Goal: Information Seeking & Learning: Check status

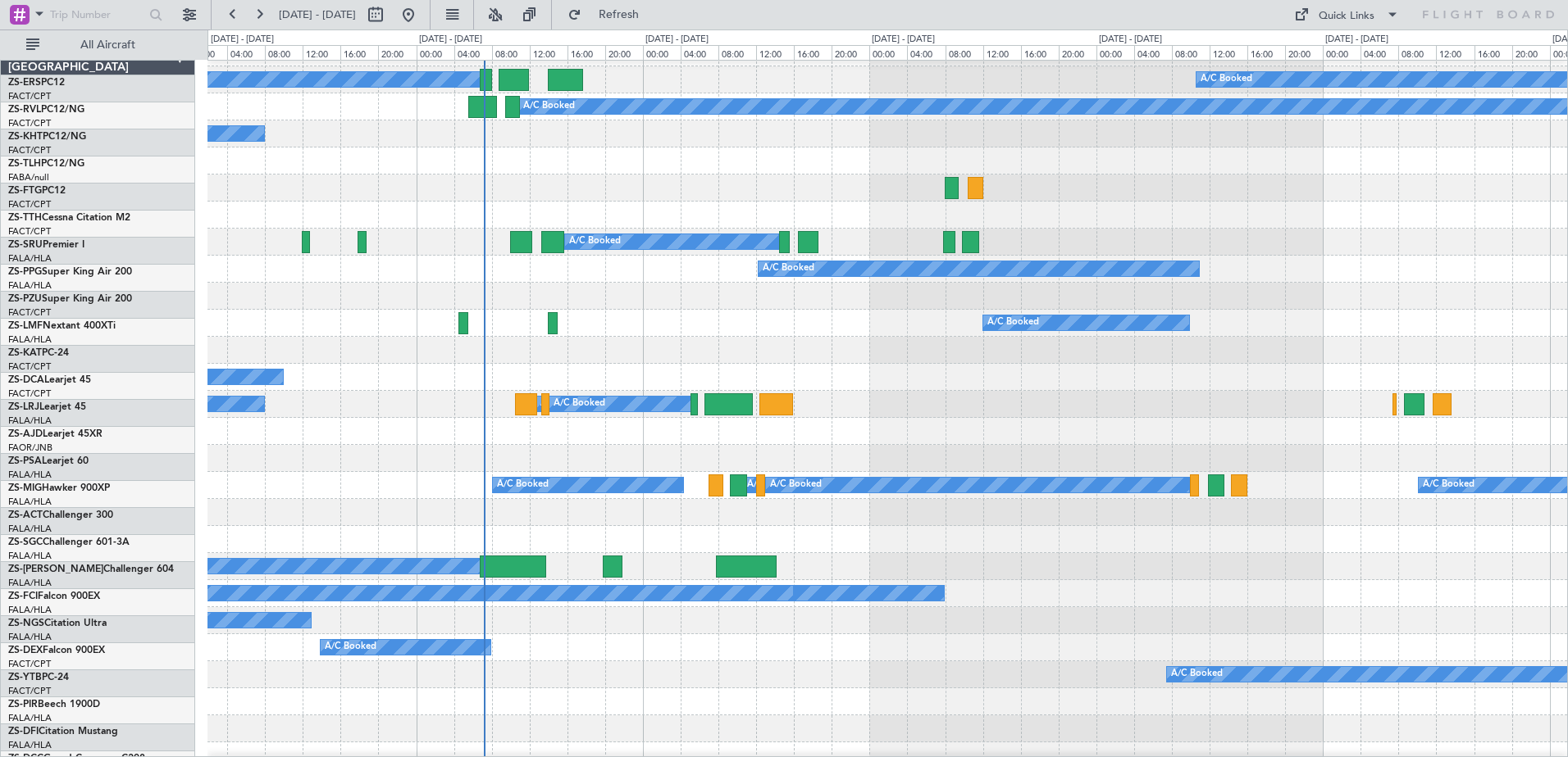
scroll to position [2, 0]
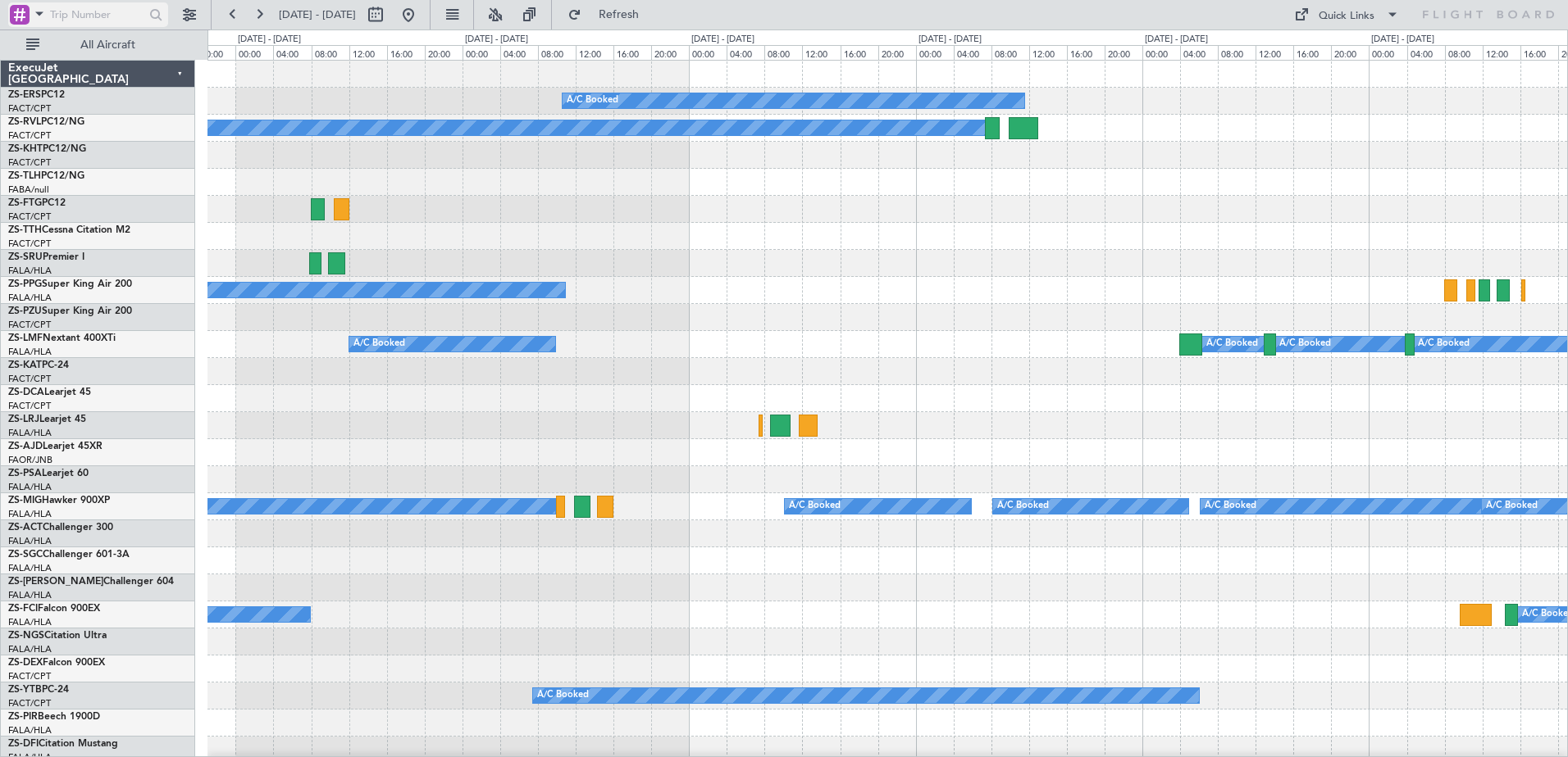
click at [40, 16] on span at bounding box center [40, 13] width 19 height 20
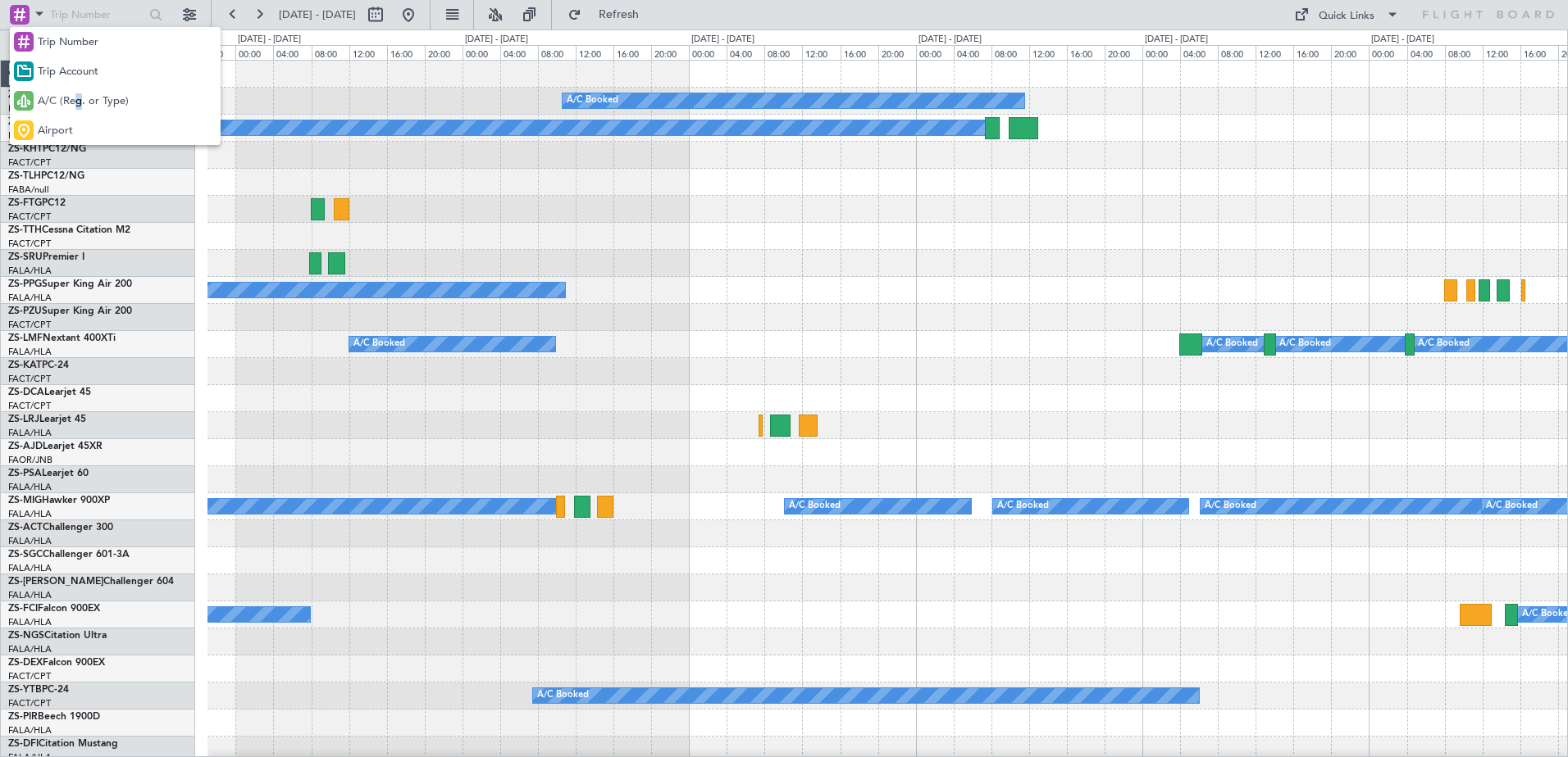
drag, startPoint x: 78, startPoint y: 93, endPoint x: 82, endPoint y: 65, distance: 28.3
click at [82, 73] on div "Trip Number Trip Account A/C (Reg. or Type) Airport" at bounding box center [115, 86] width 211 height 118
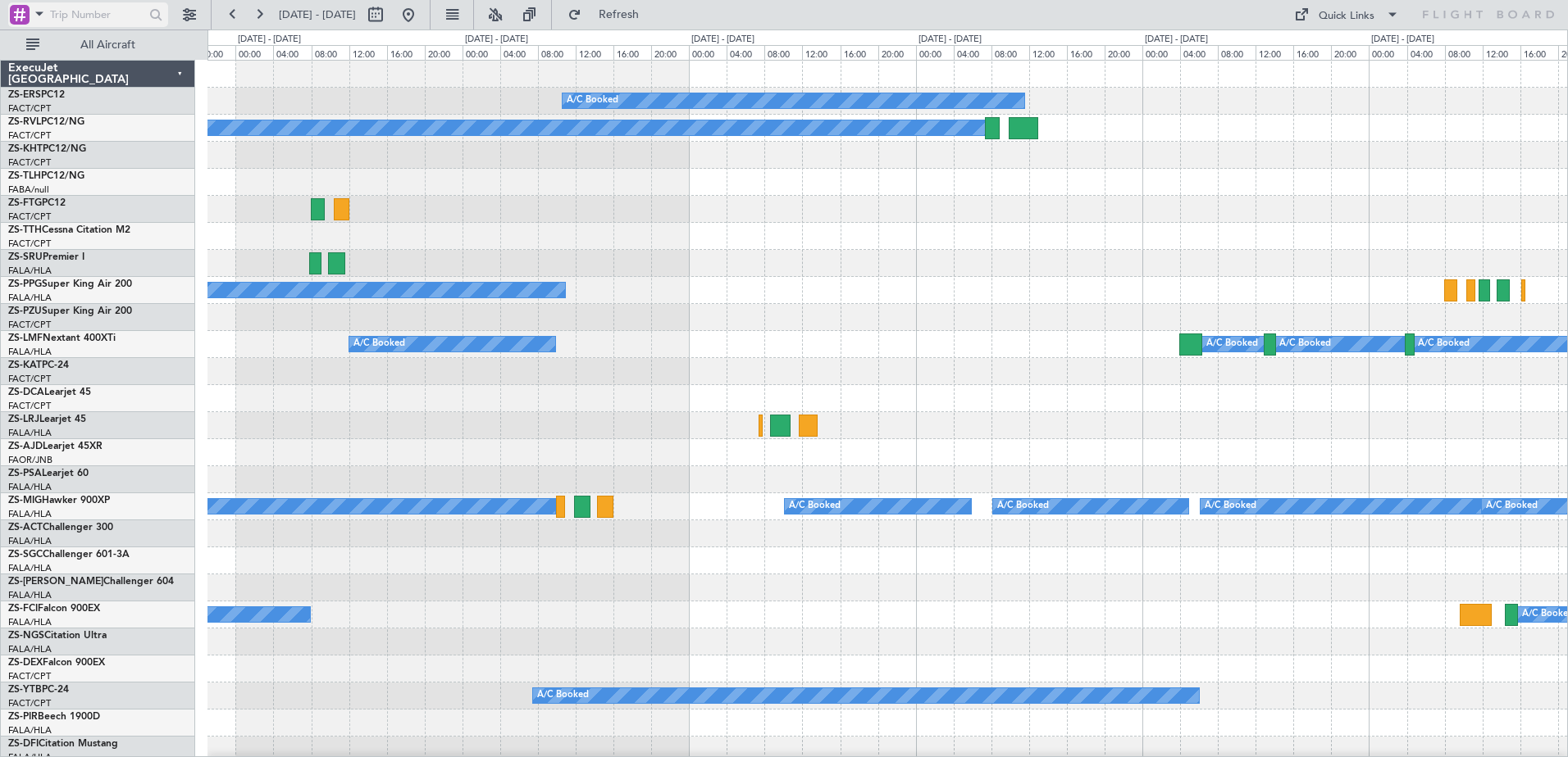
drag, startPoint x: 82, startPoint y: 65, endPoint x: 23, endPoint y: 18, distance: 75.4
click at [23, 18] on div at bounding box center [19, 14] width 19 height 19
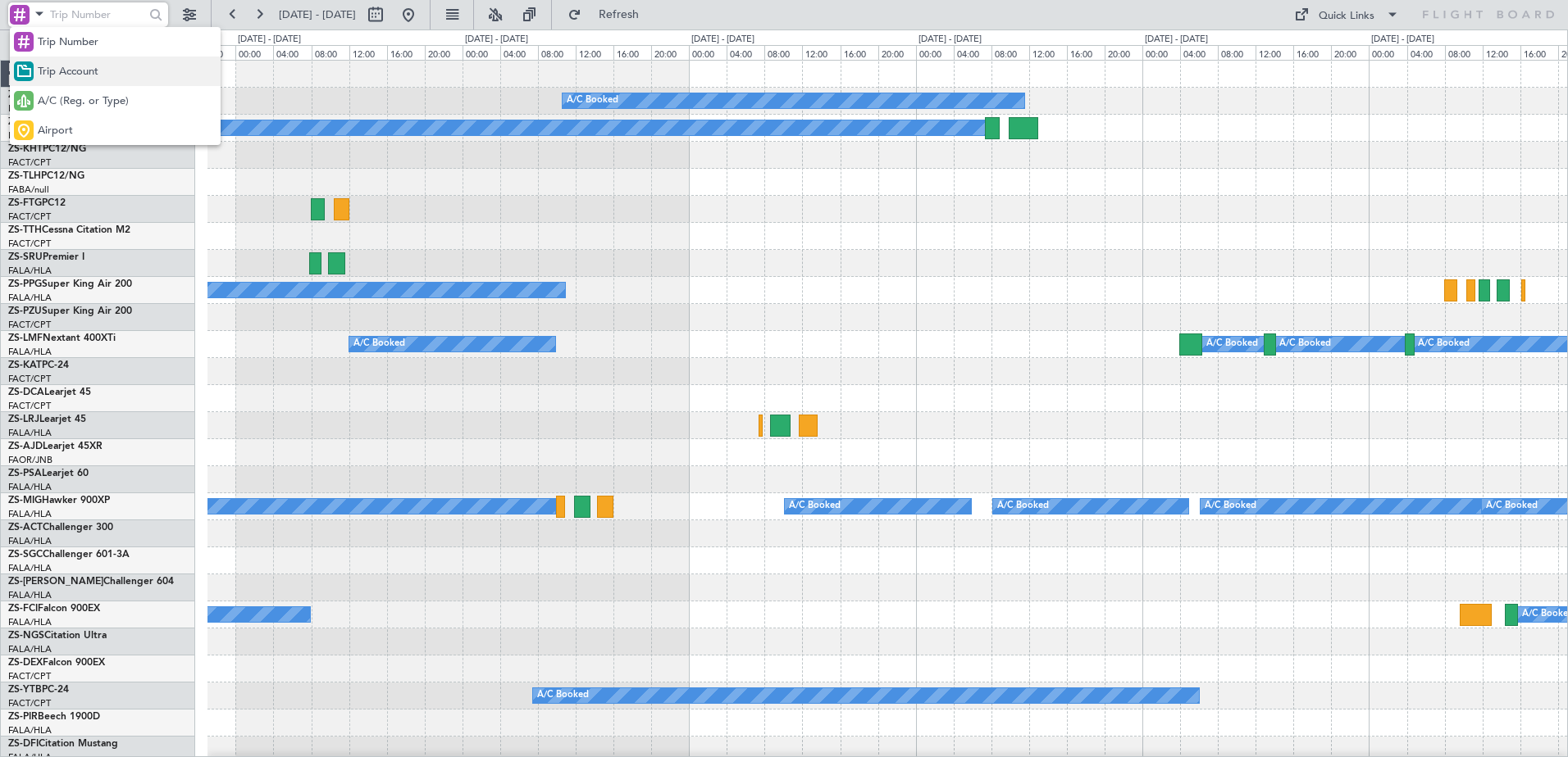
drag, startPoint x: 74, startPoint y: 107, endPoint x: 75, endPoint y: 68, distance: 39.0
click at [75, 68] on div "Trip Number Trip Account A/C (Reg. or Type) Airport" at bounding box center [115, 86] width 211 height 118
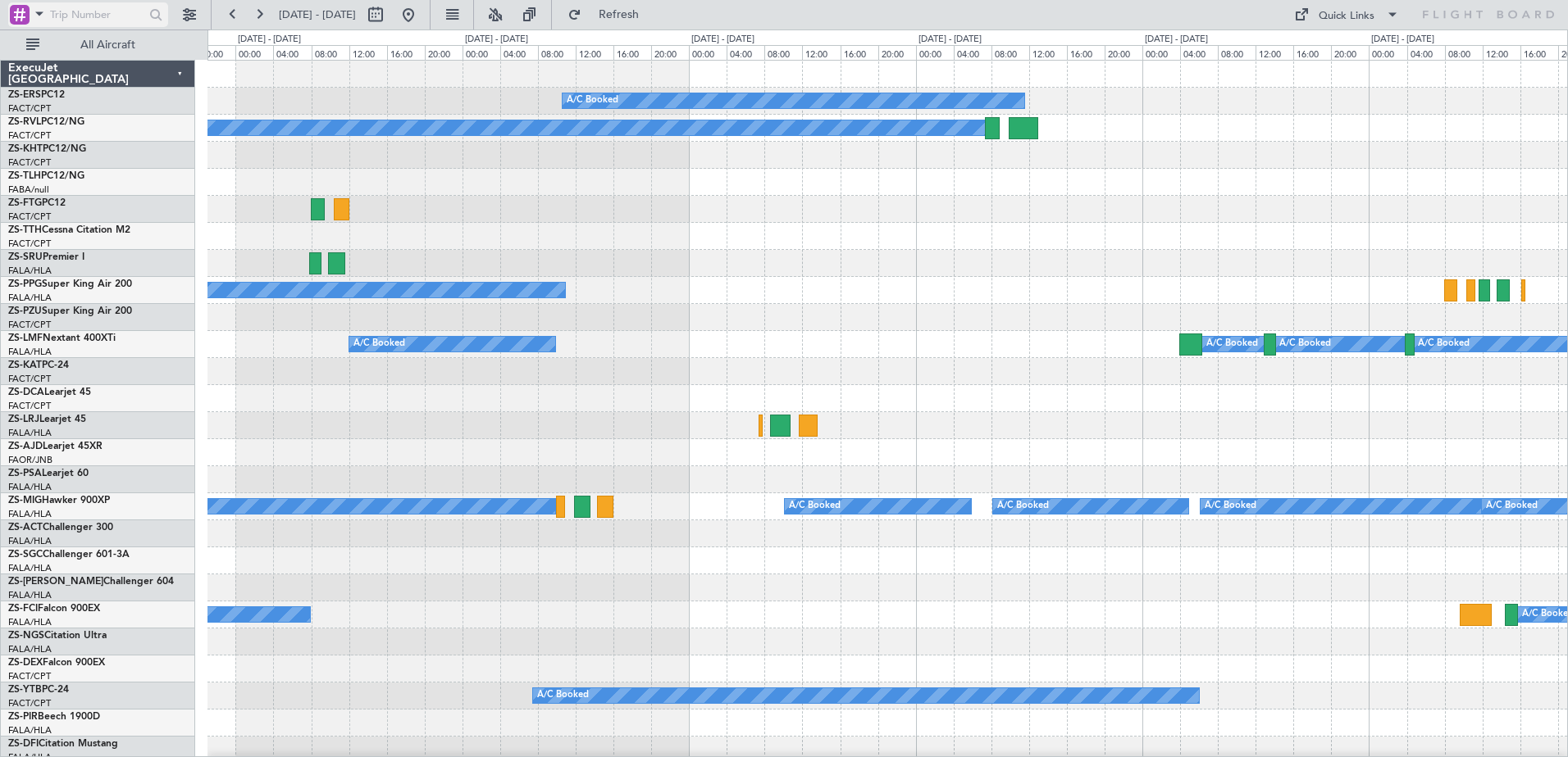
drag, startPoint x: 75, startPoint y: 68, endPoint x: 37, endPoint y: 7, distance: 71.9
click at [37, 7] on span at bounding box center [40, 13] width 19 height 20
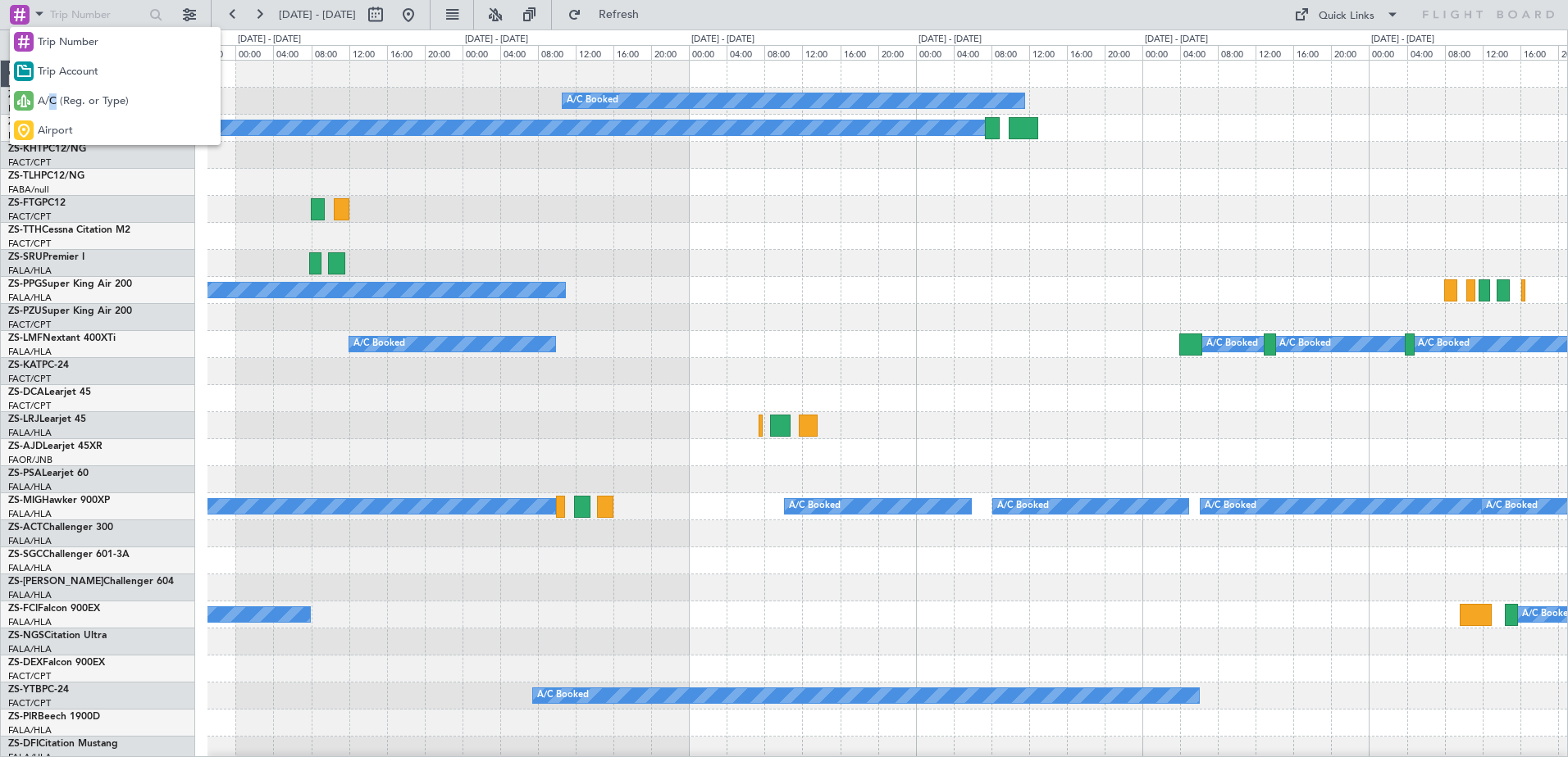
click at [53, 103] on span "A/C (Reg. or Type)" at bounding box center [83, 101] width 91 height 16
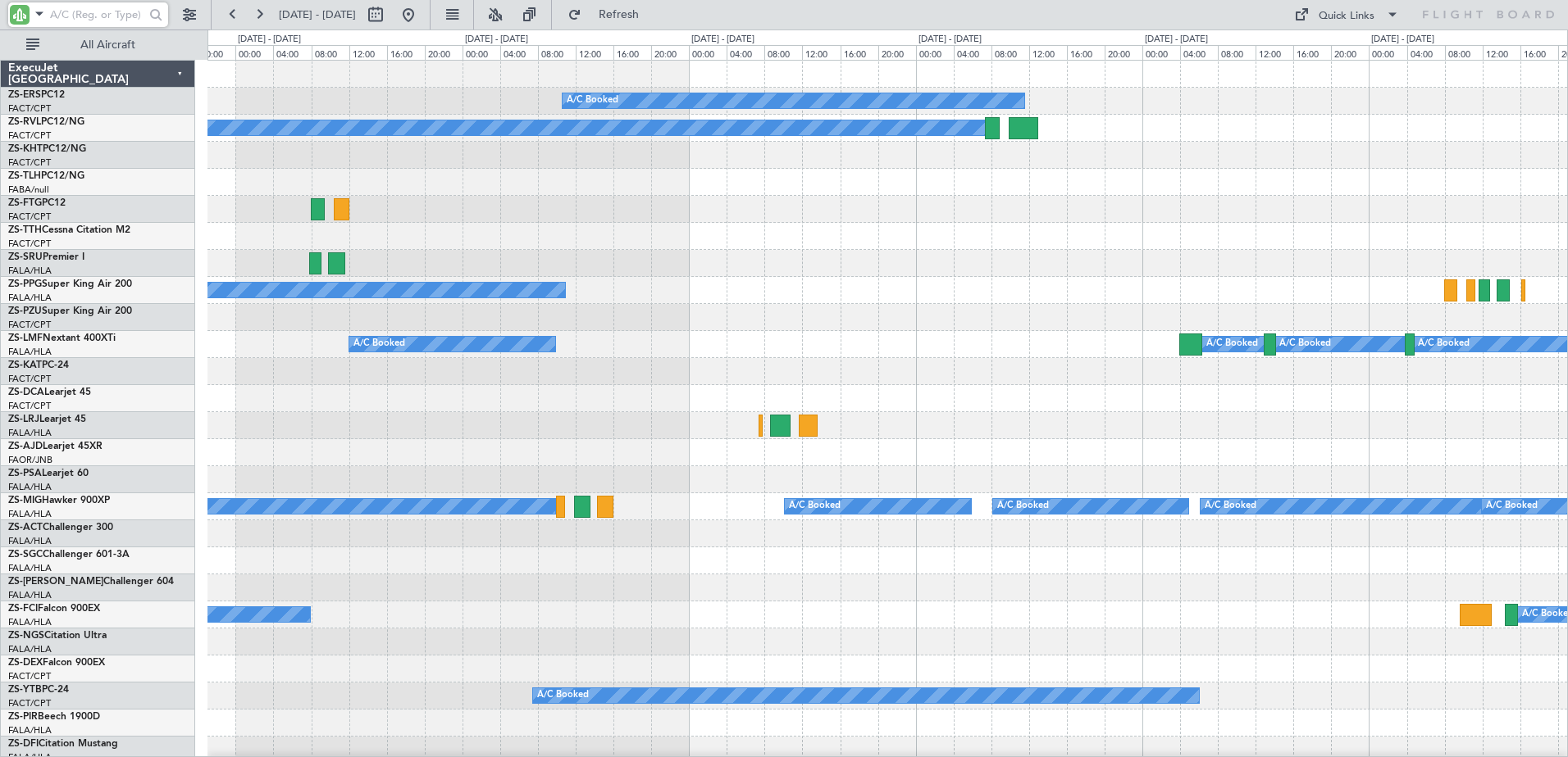
drag, startPoint x: 53, startPoint y: 103, endPoint x: 60, endPoint y: 13, distance: 90.3
click at [60, 14] on input "text" at bounding box center [97, 15] width 94 height 25
click at [68, 3] on input "text" at bounding box center [97, 15] width 94 height 25
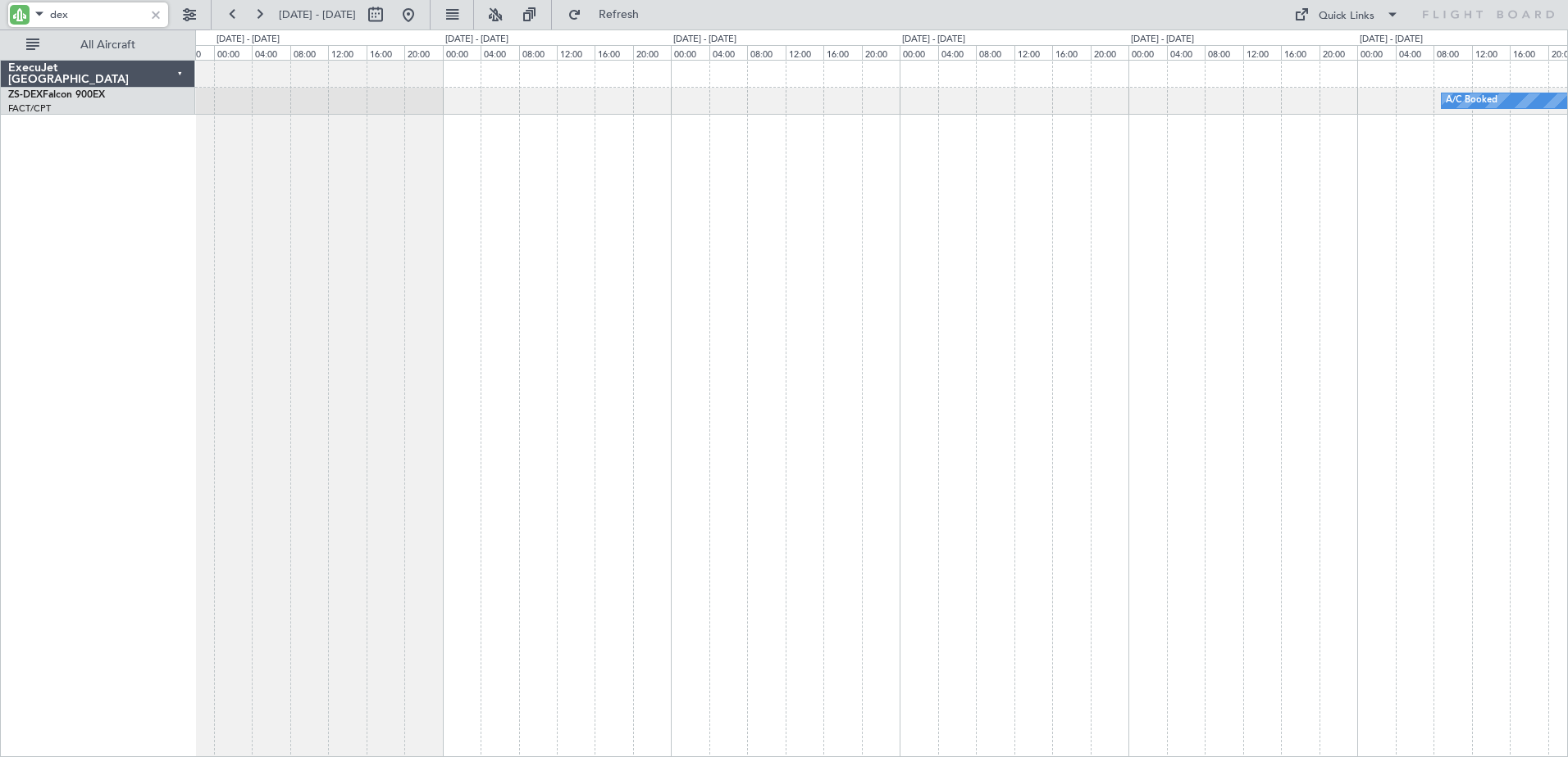
click at [910, 488] on div "A/C Booked" at bounding box center [882, 408] width 1372 height 697
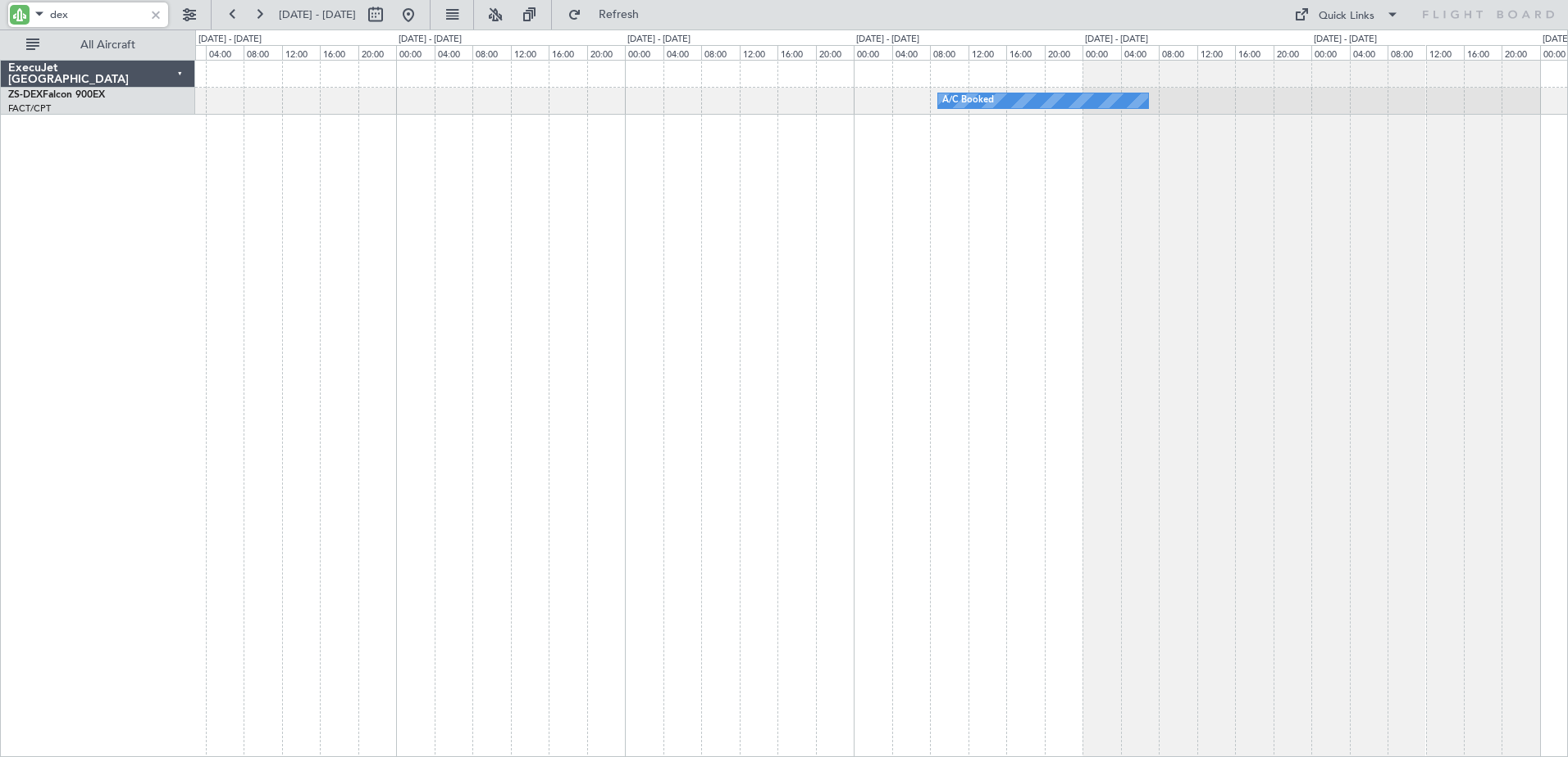
click at [735, 485] on div "A/C Booked" at bounding box center [882, 408] width 1372 height 697
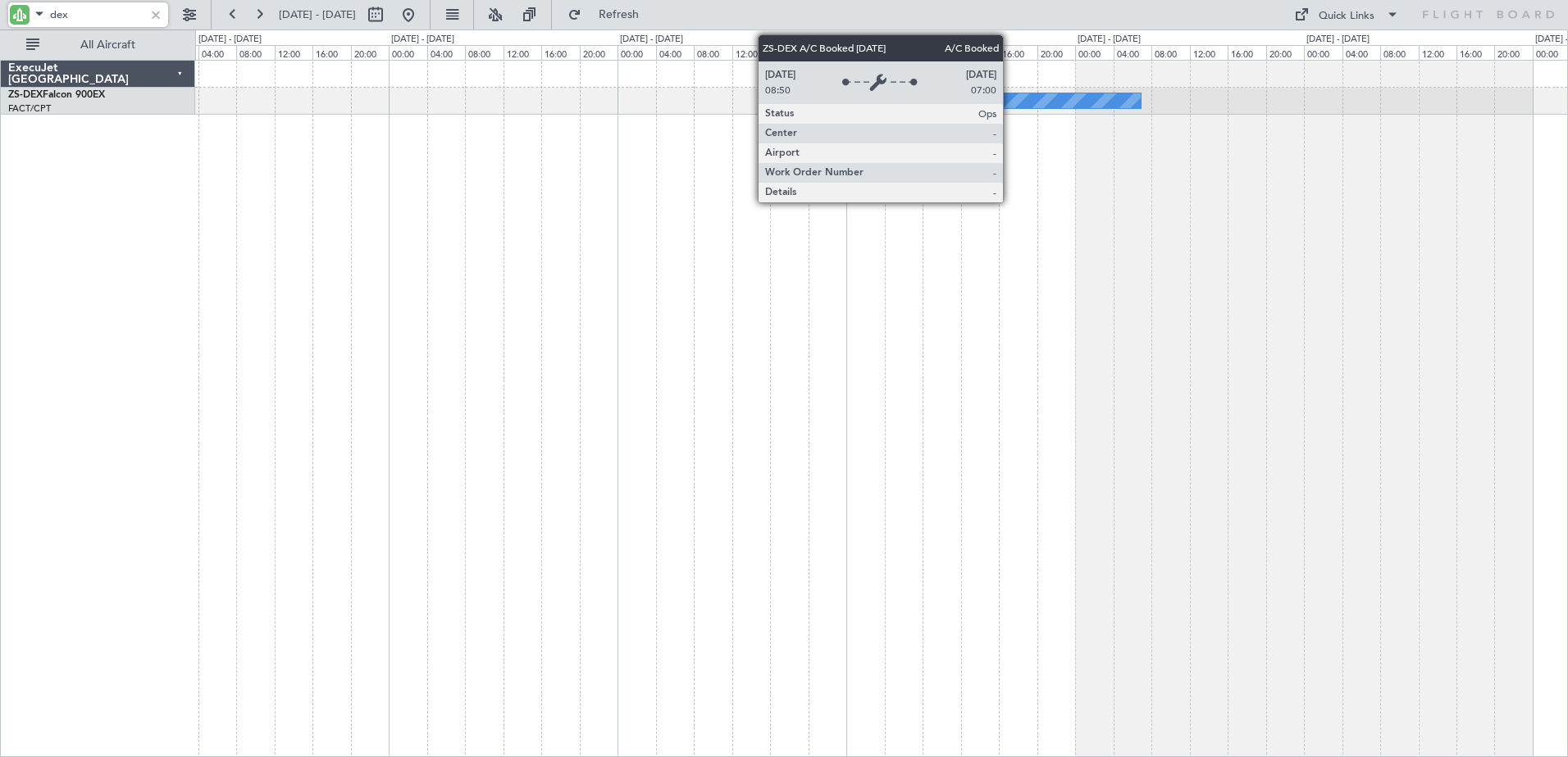
click at [1009, 106] on div "A/C Booked" at bounding box center [1036, 100] width 210 height 14
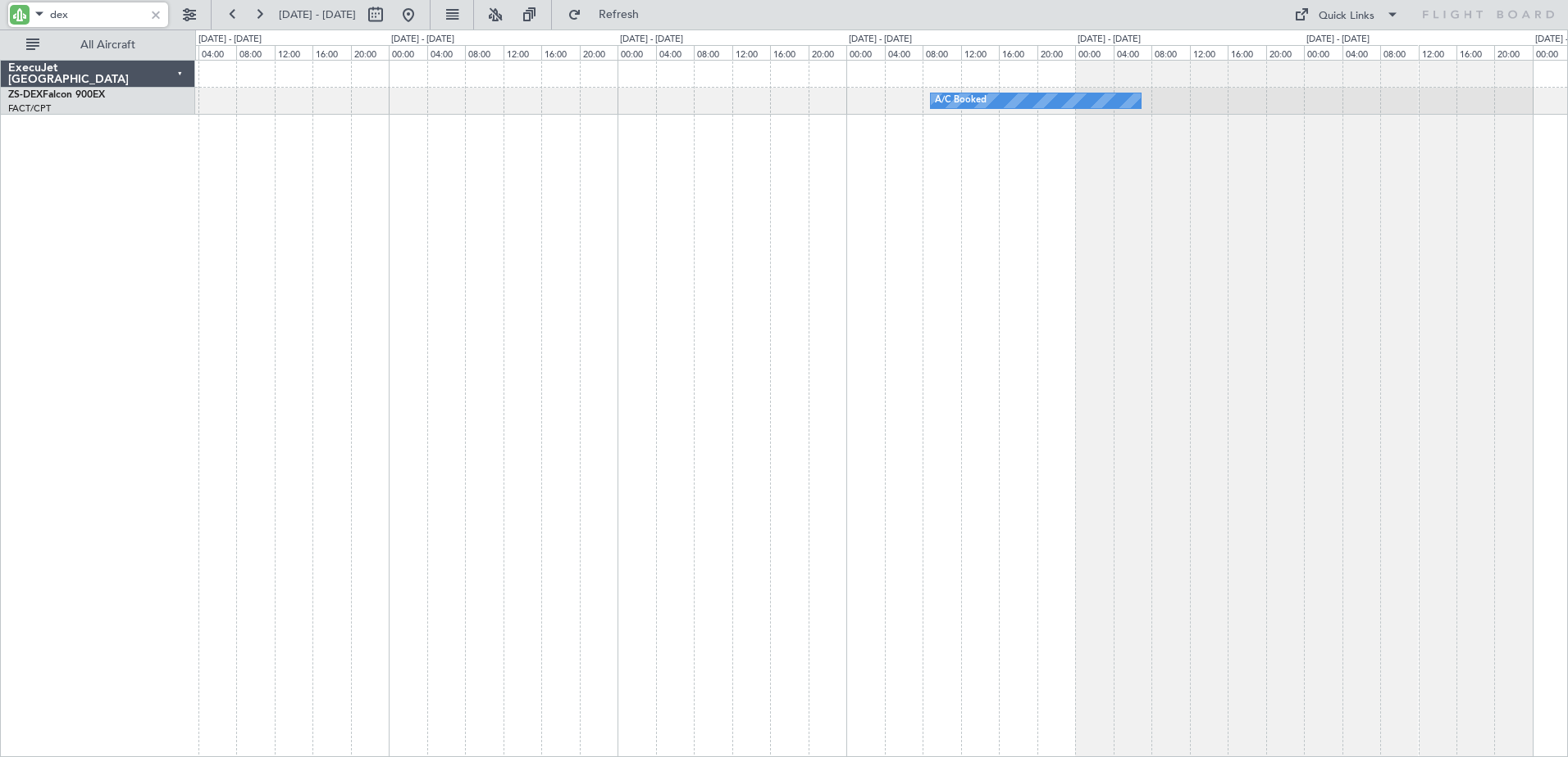
type input "dex"
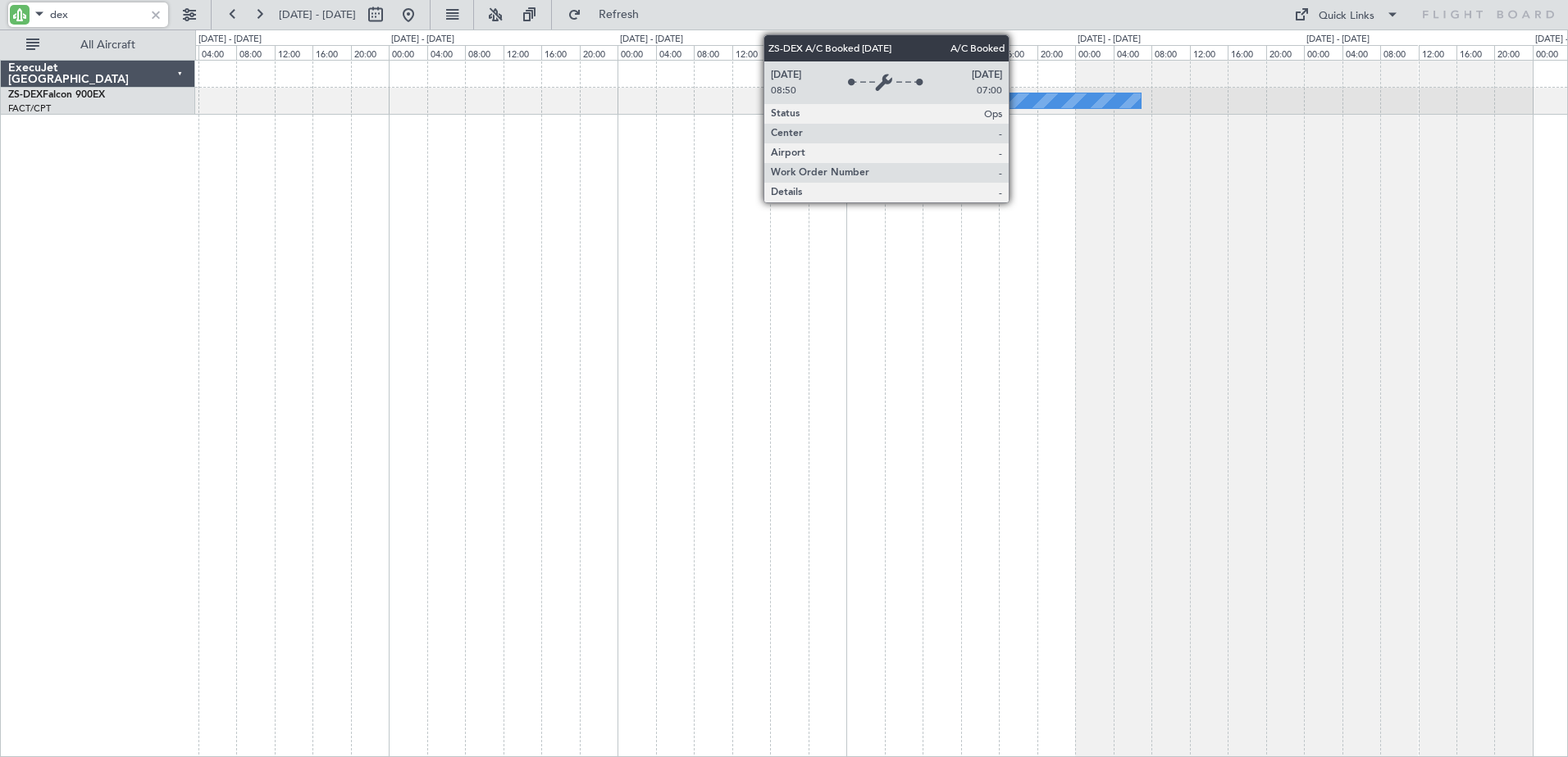
click at [1016, 92] on div "A/C Booked" at bounding box center [1036, 100] width 212 height 16
click at [1007, 103] on div "A/C Booked" at bounding box center [1036, 100] width 210 height 14
